Goal: Find specific page/section: Find specific page/section

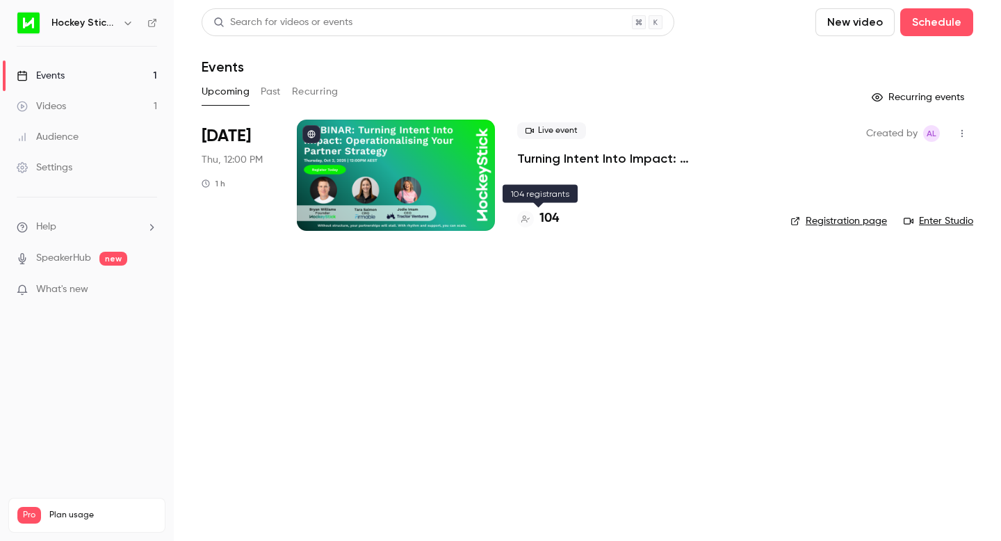
click at [550, 222] on h4 "104" at bounding box center [549, 218] width 19 height 19
